Goal: Browse casually

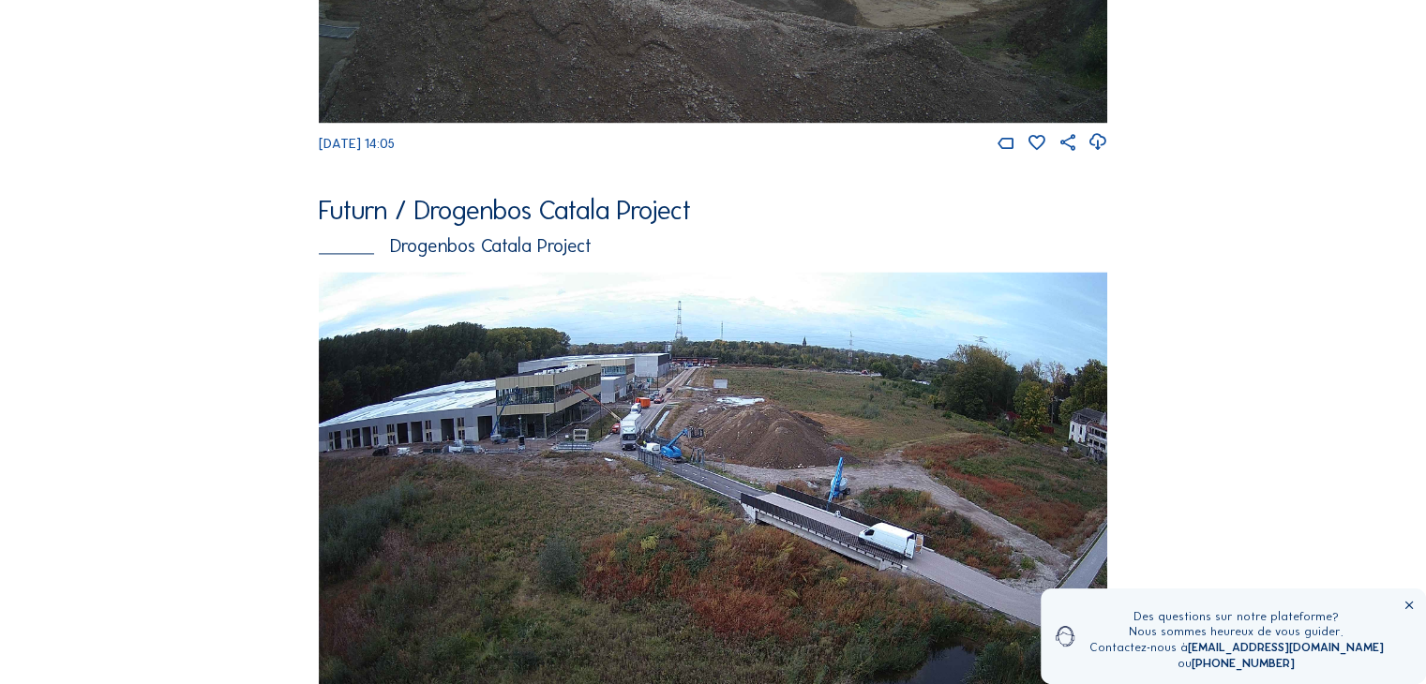
scroll to position [2512, 0]
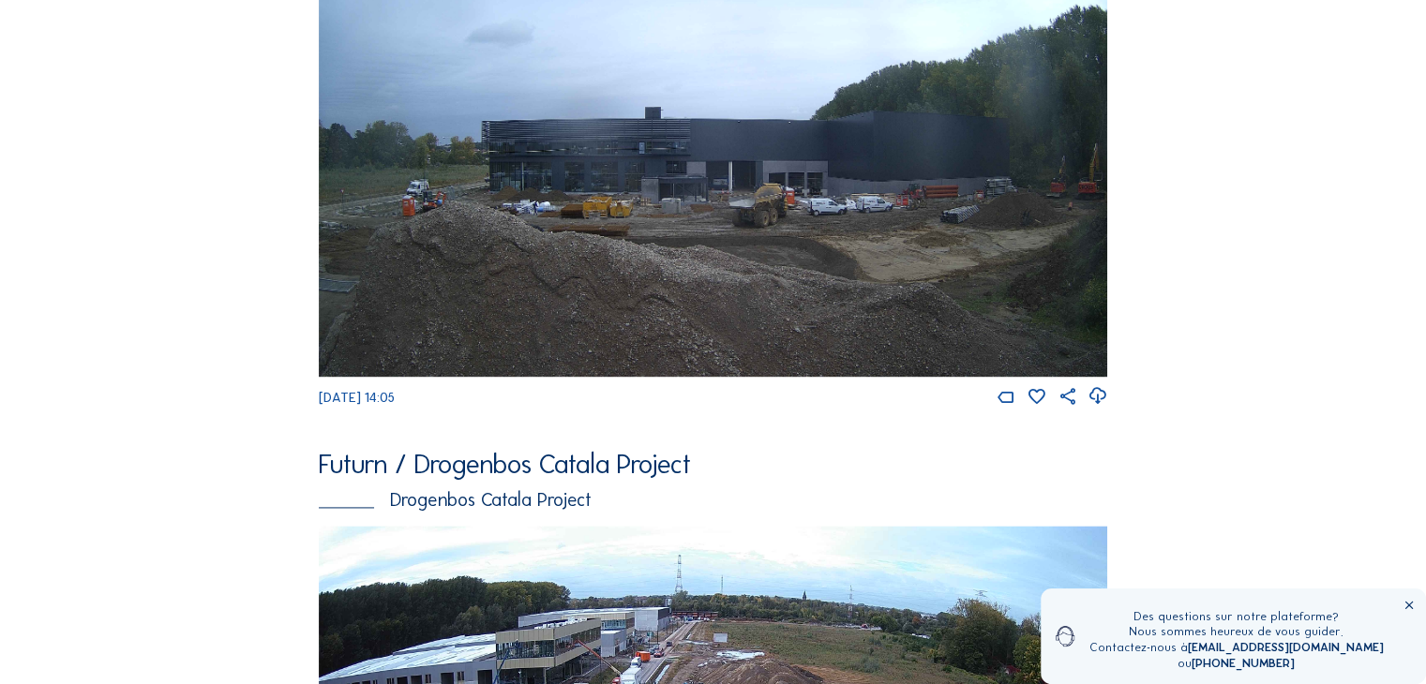
click at [755, 233] on img at bounding box center [713, 154] width 788 height 443
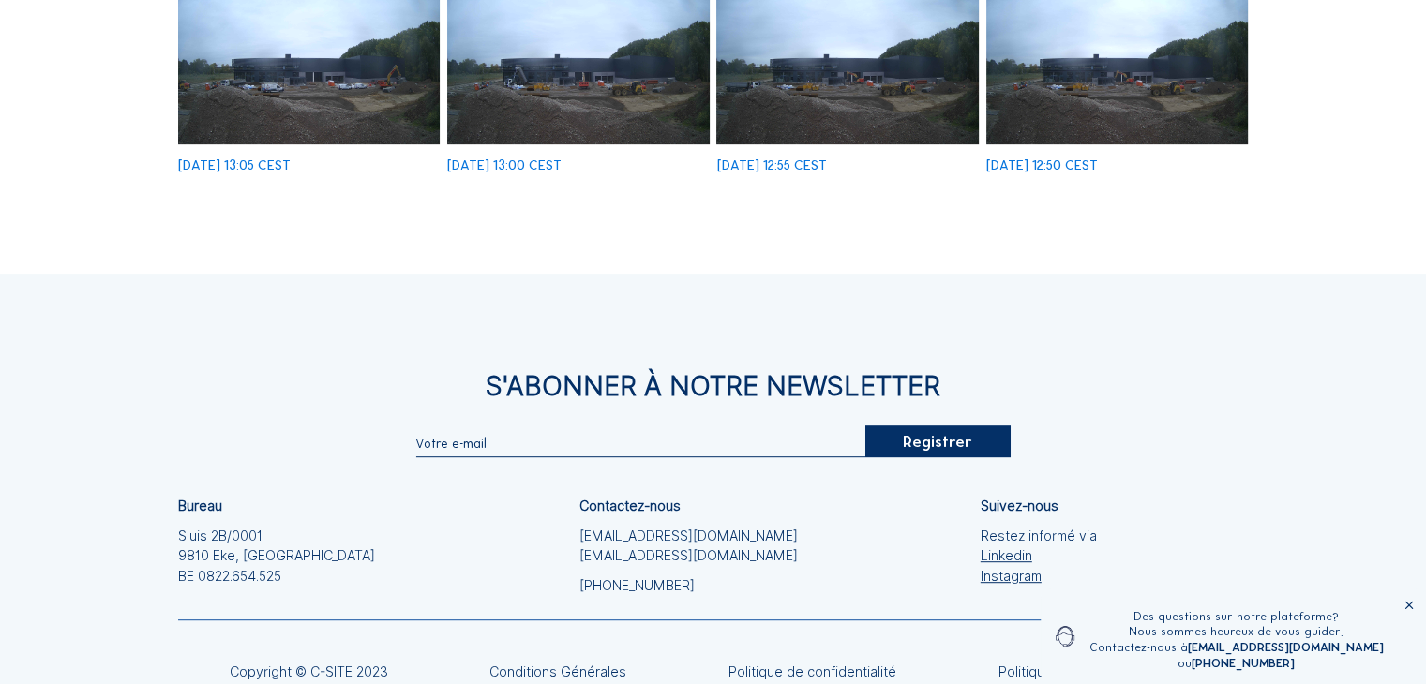
scroll to position [656, 0]
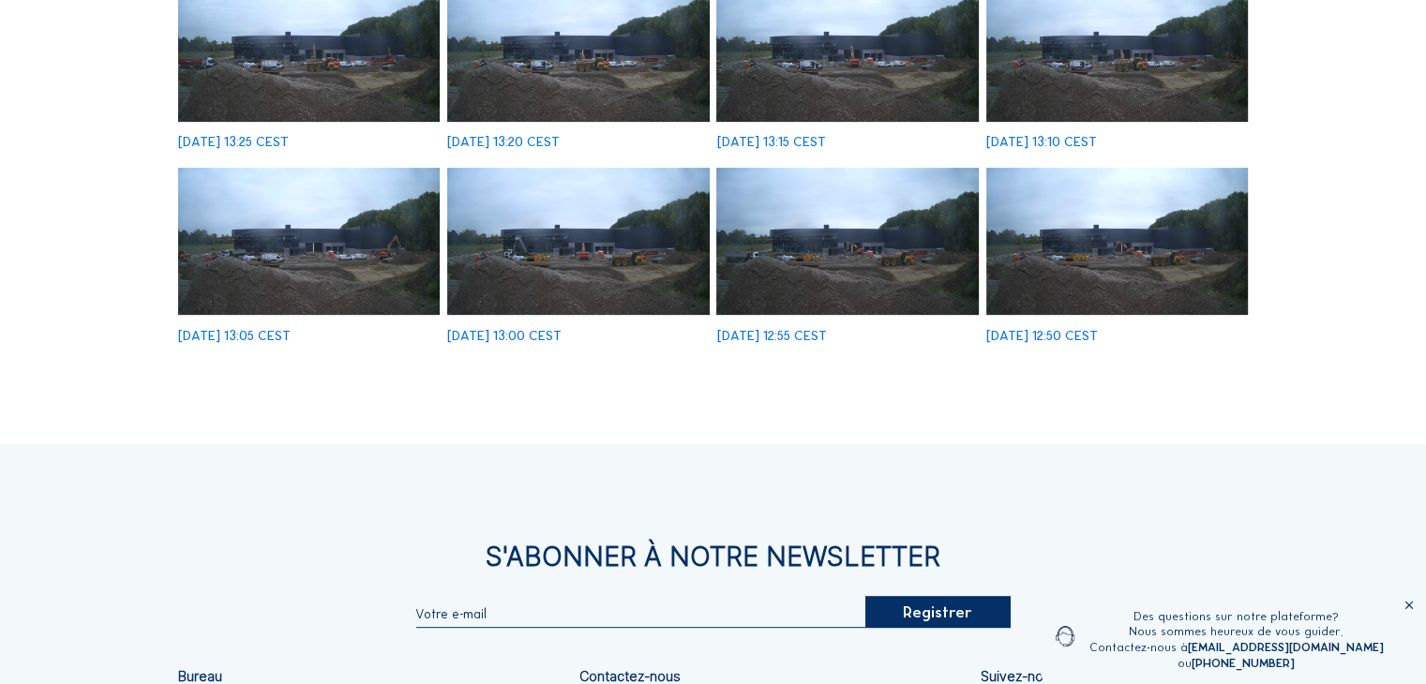
click at [1409, 608] on icon at bounding box center [1408, 605] width 13 height 13
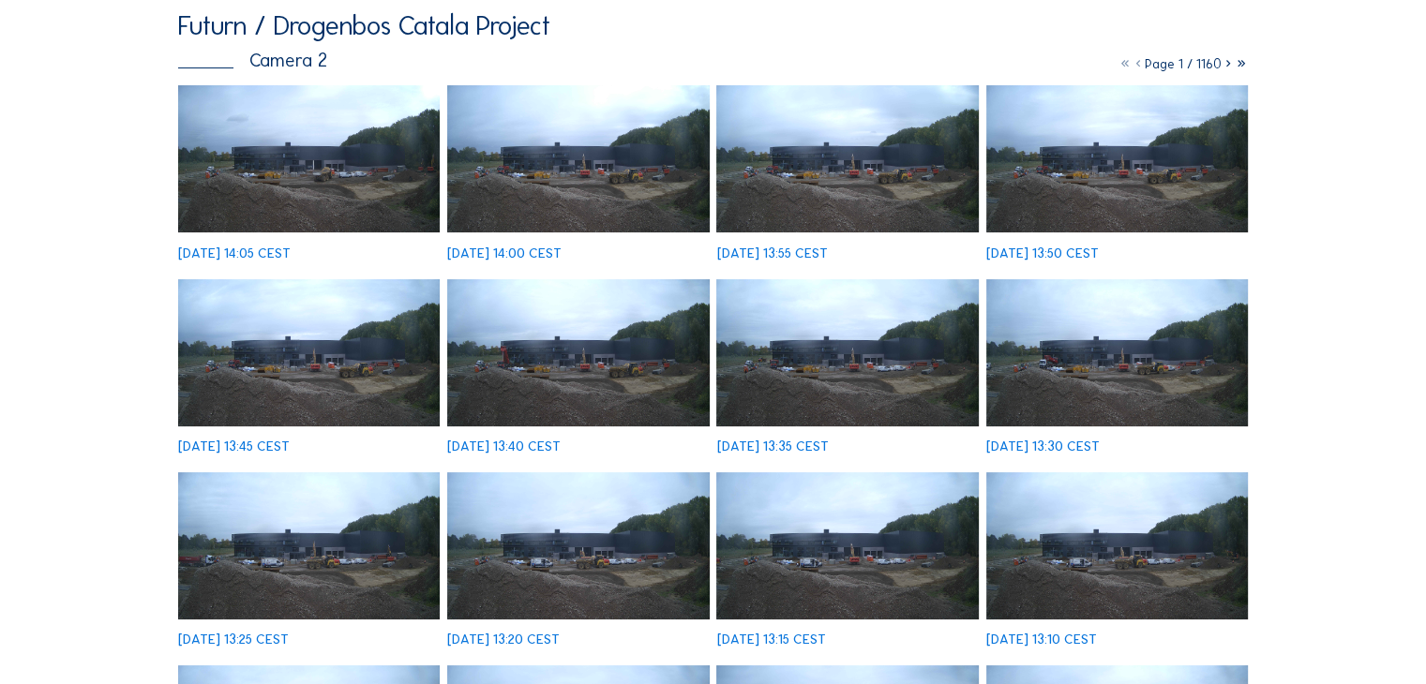
scroll to position [0, 0]
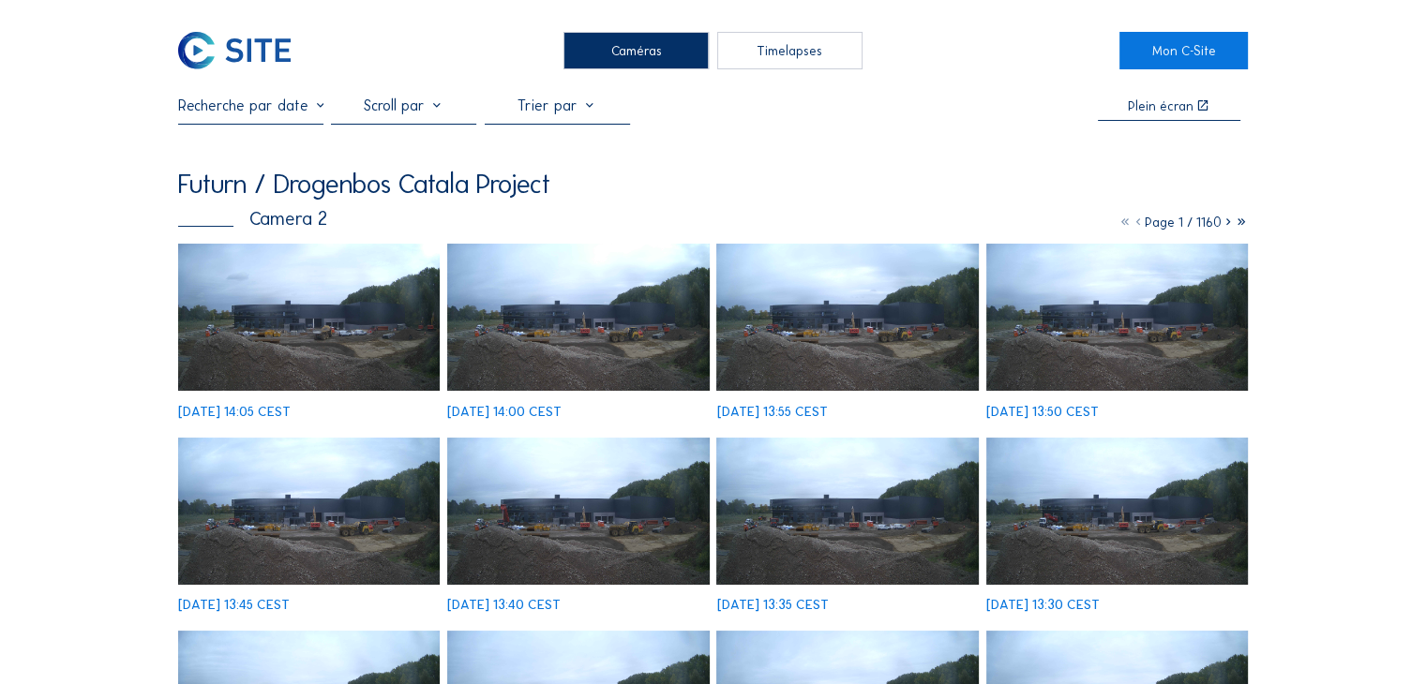
click at [325, 308] on img at bounding box center [308, 317] width 261 height 147
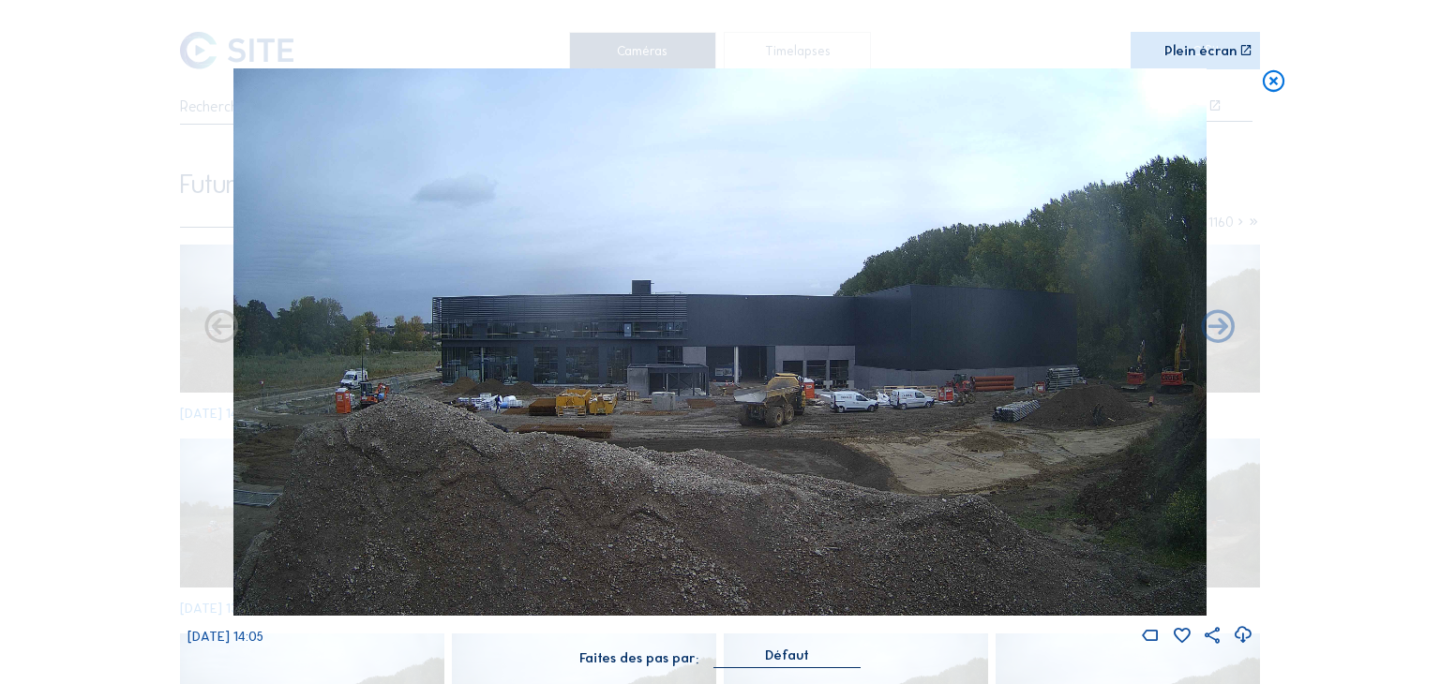
click at [1272, 82] on icon at bounding box center [1273, 81] width 26 height 27
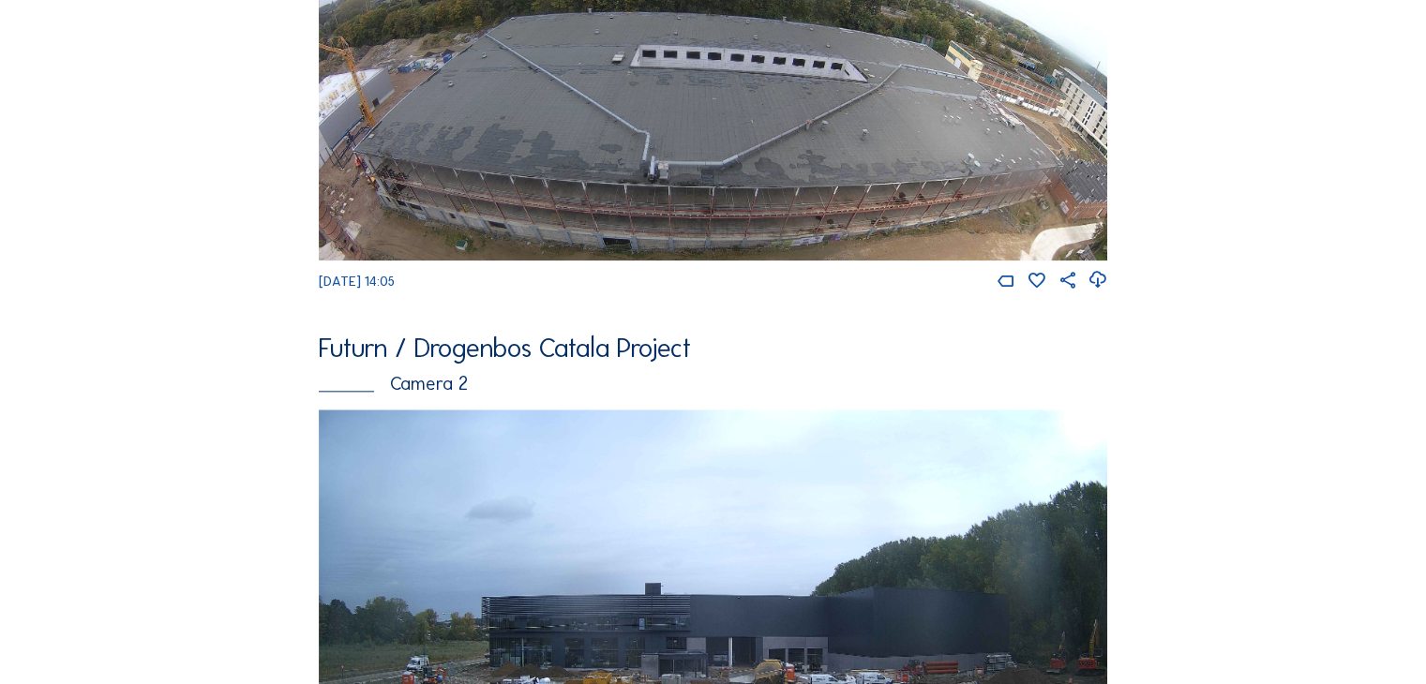
scroll to position [2935, 0]
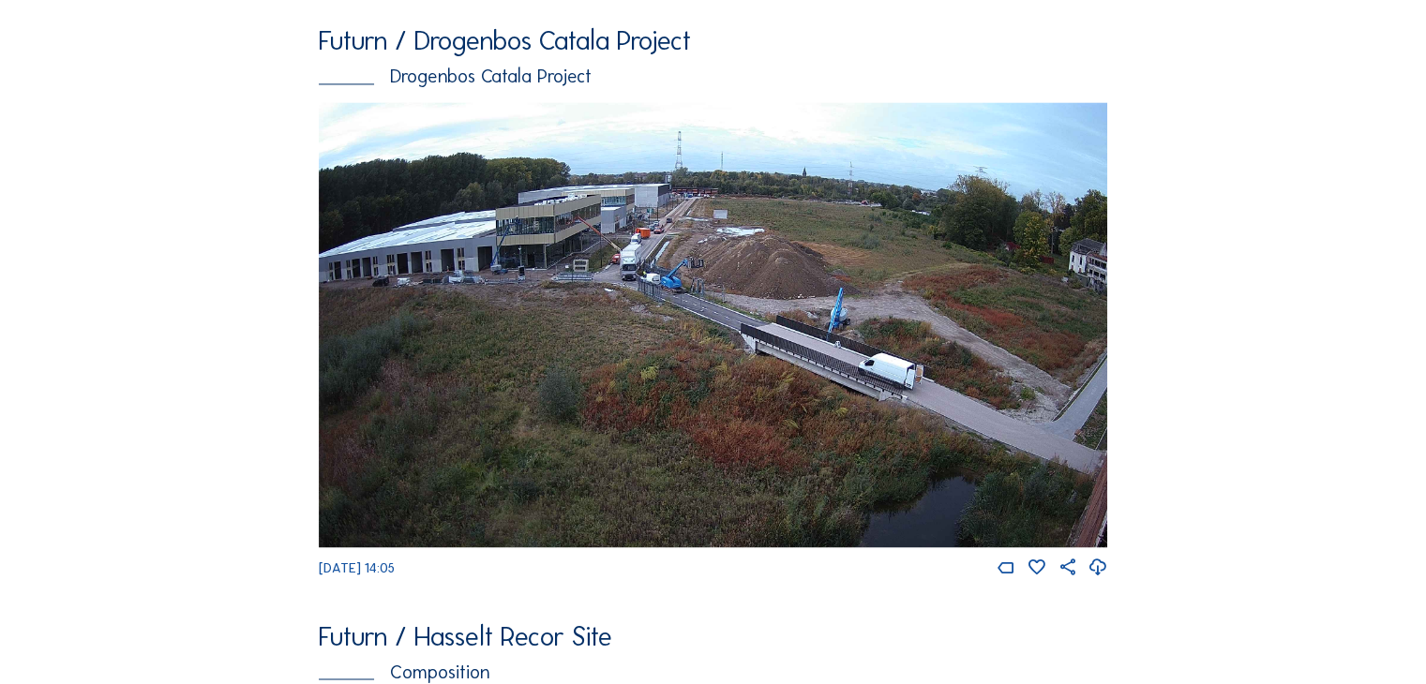
click at [619, 303] on img at bounding box center [713, 325] width 788 height 446
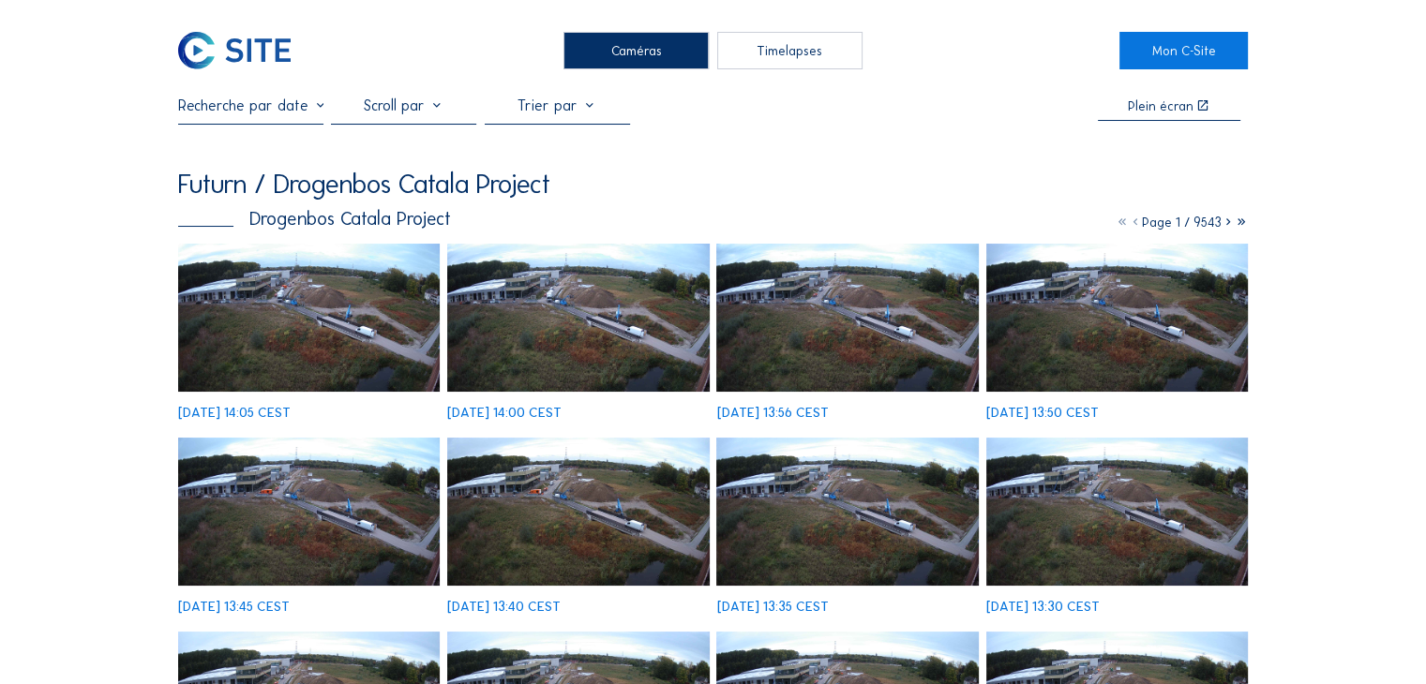
click at [319, 336] on img at bounding box center [308, 318] width 261 height 148
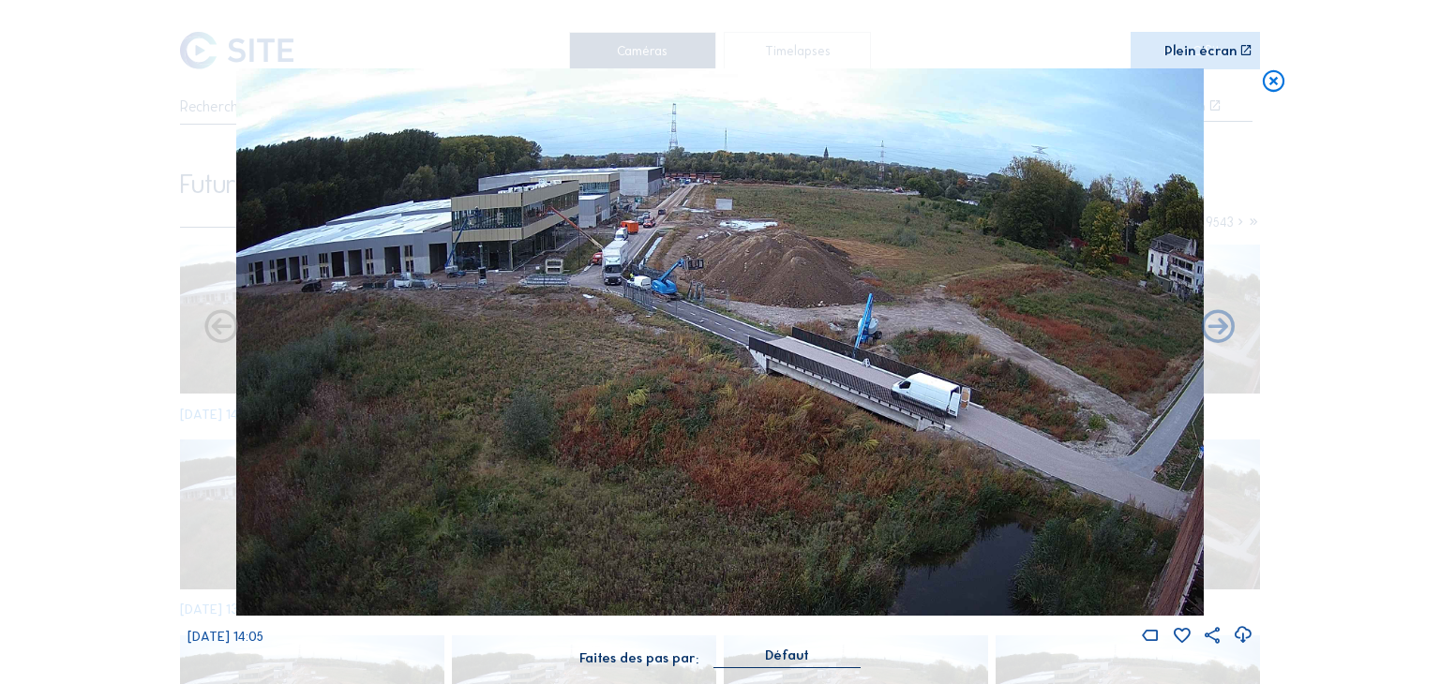
click at [1266, 87] on icon at bounding box center [1273, 81] width 26 height 27
